Goal: Task Accomplishment & Management: Manage account settings

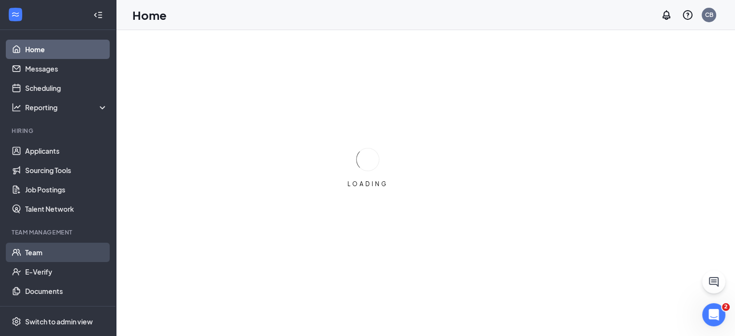
click at [35, 249] on link "Team" at bounding box center [66, 252] width 83 height 19
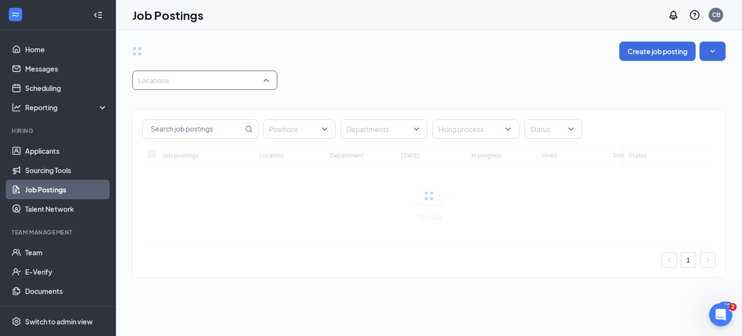
click at [201, 89] on div "Locations" at bounding box center [204, 80] width 145 height 19
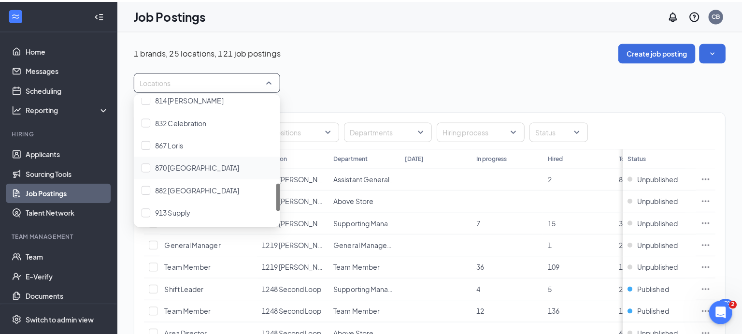
scroll to position [435, 0]
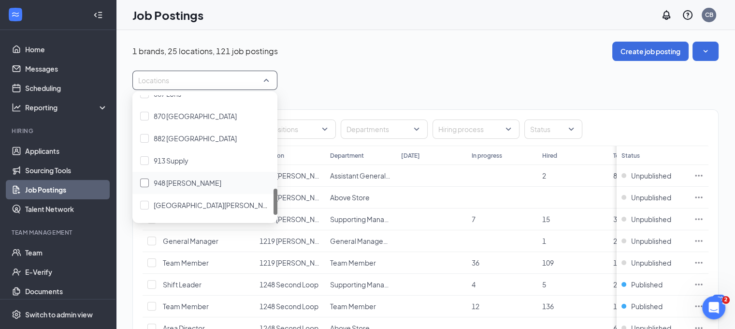
click at [144, 184] on div at bounding box center [144, 182] width 9 height 9
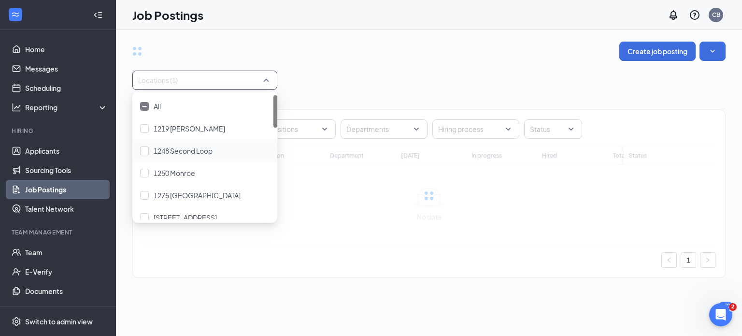
click at [410, 76] on div "Locations (1)" at bounding box center [429, 80] width 594 height 19
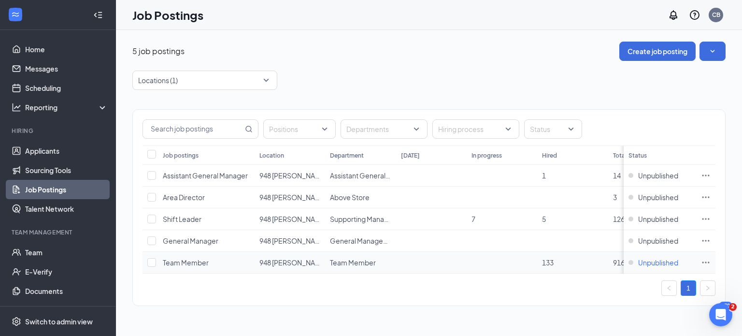
click at [647, 261] on span "Unpublished" at bounding box center [658, 263] width 40 height 10
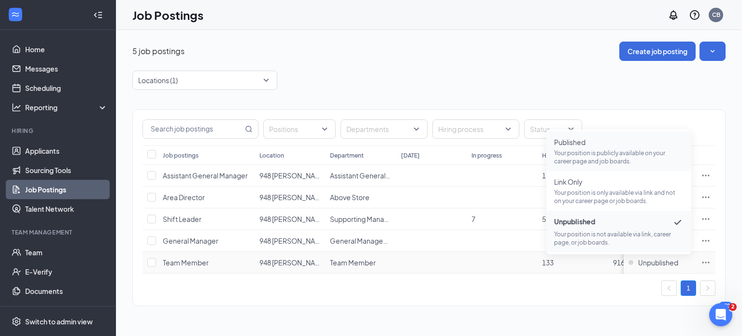
click at [584, 158] on p "Your position is publicly available on your career page and job boards." at bounding box center [619, 157] width 130 height 16
